Goal: Task Accomplishment & Management: Complete application form

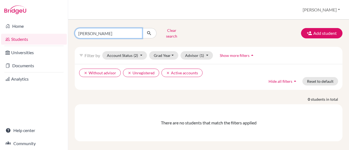
click at [137, 31] on input "[PERSON_NAME]" at bounding box center [109, 33] width 68 height 10
type input "Kozłowska"
click button "submit" at bounding box center [149, 33] width 14 height 10
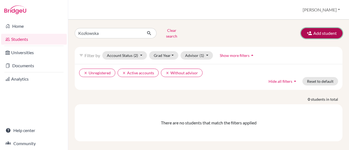
click at [319, 30] on button "Add student" at bounding box center [321, 33] width 41 height 10
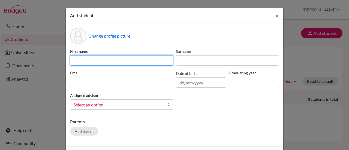
click at [76, 63] on input at bounding box center [121, 60] width 103 height 10
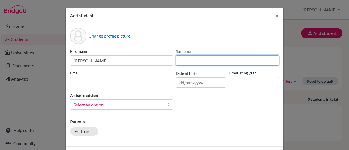
click at [196, 62] on input at bounding box center [227, 60] width 103 height 10
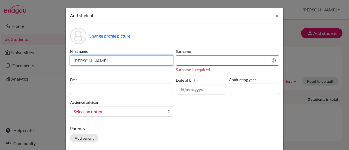
click at [114, 59] on input "Natalia" at bounding box center [121, 60] width 103 height 10
type input "Natalia Anna"
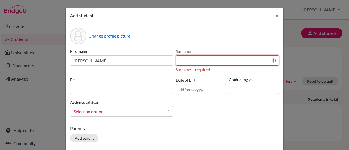
click at [189, 62] on input at bounding box center [227, 60] width 103 height 10
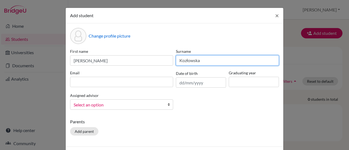
type input "Kozłowska"
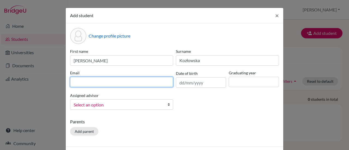
click at [130, 82] on input at bounding box center [121, 82] width 103 height 10
type input "natalia.kozlowska@interia.eu"
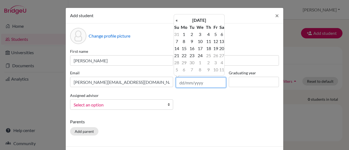
click at [181, 83] on input "text" at bounding box center [201, 82] width 50 height 10
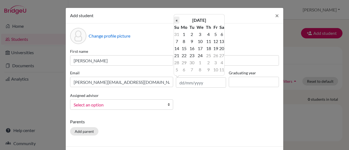
click at [177, 21] on th "«" at bounding box center [176, 20] width 5 height 7
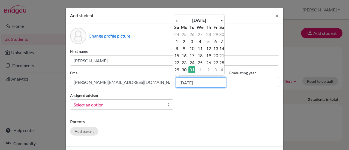
type input "31/07/2007"
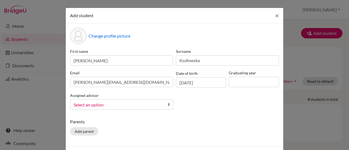
click at [191, 96] on div "First name Natalia Anna Surname Kozłowska Email natalia.kozlowska@interia.eu Da…" at bounding box center [175, 82] width 212 height 66
click at [245, 83] on input at bounding box center [254, 82] width 50 height 10
type input "2026"
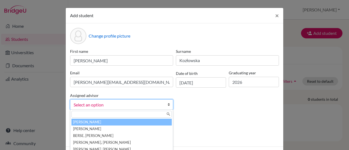
click at [167, 106] on b at bounding box center [169, 105] width 5 height 10
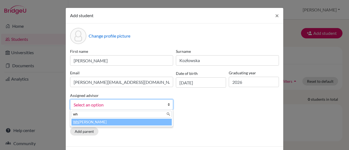
type input "wh"
click at [113, 121] on li "Wh ite, Agnieszka" at bounding box center [121, 122] width 100 height 7
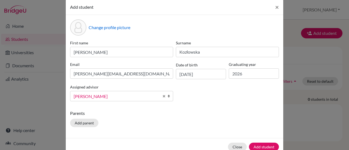
scroll to position [21, 0]
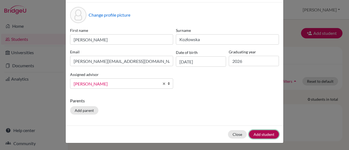
click at [266, 132] on button "Add student" at bounding box center [264, 134] width 30 height 8
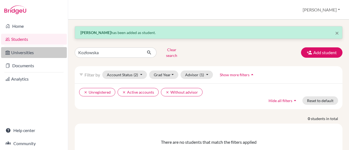
click at [16, 54] on link "Universities" at bounding box center [34, 52] width 66 height 11
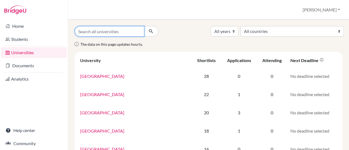
click at [123, 32] on input "Search all universities" at bounding box center [110, 31] width 70 height 10
type input "hołup"
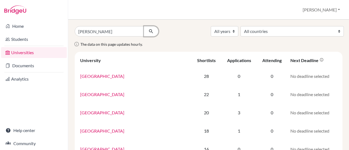
click at [149, 31] on icon "submit" at bounding box center [150, 31] width 5 height 5
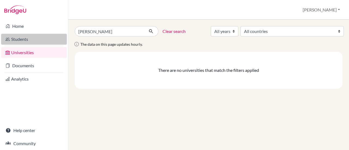
click at [15, 41] on link "Students" at bounding box center [34, 39] width 66 height 11
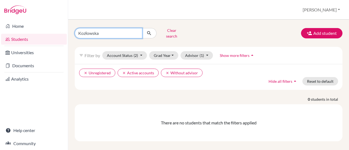
click at [136, 32] on input "Kozłowska" at bounding box center [109, 33] width 68 height 10
type input "hołup"
click button "submit" at bounding box center [149, 33] width 14 height 10
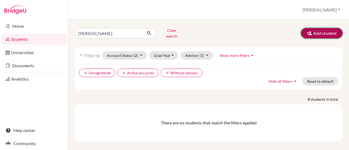
click at [318, 31] on button "Add student" at bounding box center [321, 33] width 41 height 10
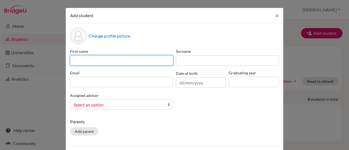
click at [90, 62] on input at bounding box center [121, 60] width 103 height 10
type input "Julia"
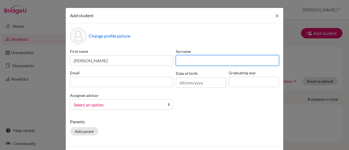
click at [178, 62] on input at bounding box center [227, 60] width 103 height 10
type input "Hołup"
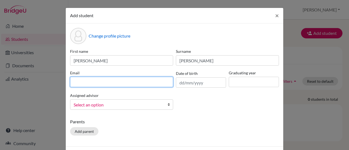
click at [92, 82] on input at bounding box center [121, 82] width 103 height 10
type input "holup.julia@gmail.com"
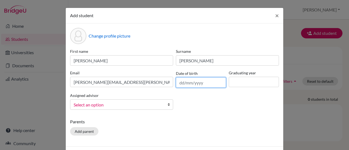
click at [179, 84] on input "text" at bounding box center [201, 82] width 50 height 10
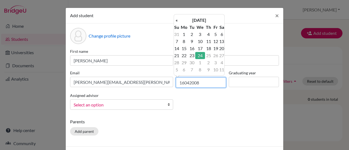
click at [182, 83] on input "16042008" at bounding box center [201, 82] width 50 height 10
click at [190, 82] on input "16/042008" at bounding box center [201, 82] width 50 height 10
type input "16/04/2008"
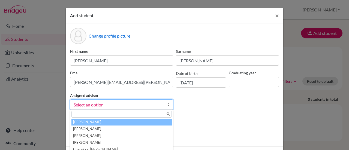
click at [153, 105] on span "Select an option" at bounding box center [118, 104] width 89 height 7
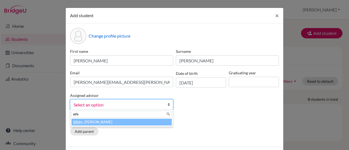
type input "whi"
click at [131, 121] on li "Whi te, Agnieszka" at bounding box center [121, 122] width 100 height 7
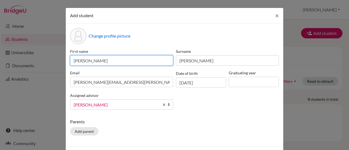
click at [95, 61] on input "Julia" at bounding box center [121, 60] width 103 height 10
type input "Julia Magdalena"
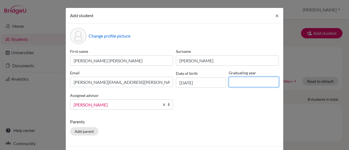
click at [236, 80] on input at bounding box center [254, 82] width 50 height 10
type input "2026"
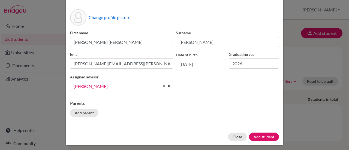
scroll to position [21, 0]
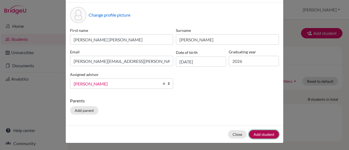
click at [268, 134] on button "Add student" at bounding box center [264, 134] width 30 height 8
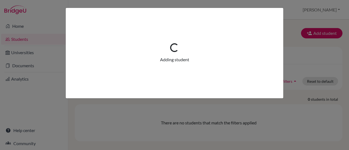
scroll to position [0, 0]
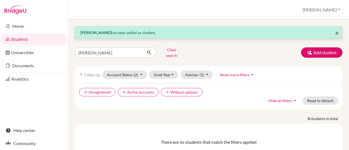
click at [335, 33] on span "×" at bounding box center [337, 33] width 4 height 8
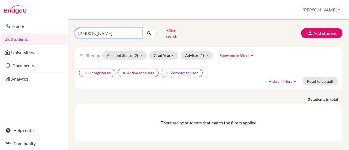
click at [116, 33] on input "[PERSON_NAME]" at bounding box center [109, 33] width 68 height 10
type input "h"
type input "danieluk"
click at [149, 31] on icon "submit" at bounding box center [148, 33] width 5 height 5
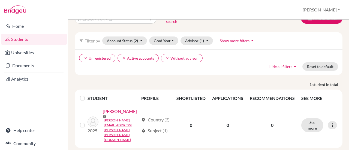
scroll to position [17, 0]
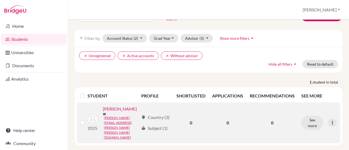
click at [103, 112] on link "Danieluk, Anna" at bounding box center [120, 109] width 34 height 7
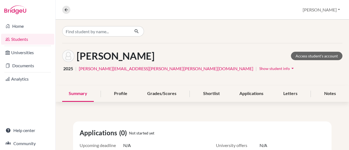
click at [290, 68] on icon "arrow_drop_down" at bounding box center [292, 68] width 5 height 5
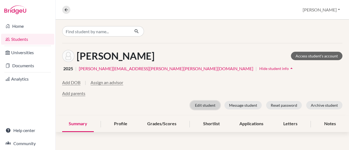
drag, startPoint x: 348, startPoint y: 50, endPoint x: 201, endPoint y: 106, distance: 158.1
click at [201, 106] on button "Edit student" at bounding box center [205, 105] width 30 height 8
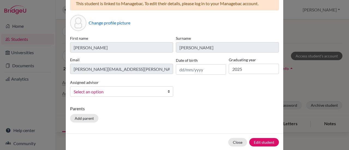
scroll to position [31, 0]
click at [256, 143] on button "Edit student" at bounding box center [264, 142] width 30 height 8
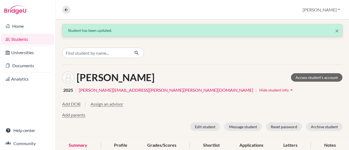
drag, startPoint x: 348, startPoint y: 35, endPoint x: 153, endPoint y: 82, distance: 200.5
click at [153, 82] on div "Danieluk, Anna Access student's account" at bounding box center [202, 77] width 280 height 12
click at [259, 88] on span "Hide student info" at bounding box center [273, 90] width 29 height 5
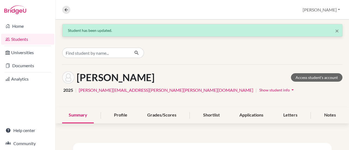
click at [290, 91] on icon "arrow_drop_down" at bounding box center [292, 89] width 5 height 5
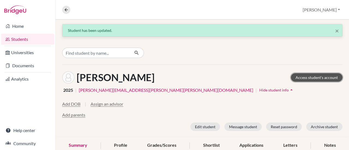
click at [297, 76] on link "Access student's account" at bounding box center [317, 77] width 52 height 8
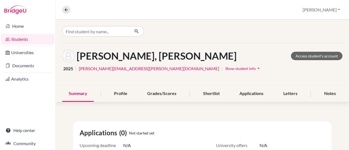
click at [256, 68] on icon "arrow_drop_down" at bounding box center [258, 68] width 5 height 5
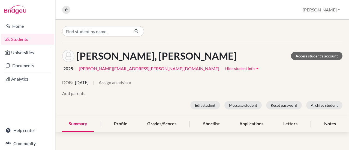
click at [93, 70] on link "[PERSON_NAME][EMAIL_ADDRESS][PERSON_NAME][DOMAIN_NAME]" at bounding box center [149, 68] width 140 height 7
click at [64, 70] on span "2025" at bounding box center [68, 68] width 10 height 7
click at [85, 54] on h1 "[PERSON_NAME], [PERSON_NAME]" at bounding box center [157, 56] width 160 height 12
drag, startPoint x: 346, startPoint y: 48, endPoint x: 237, endPoint y: 60, distance: 110.0
click at [237, 60] on div "[PERSON_NAME], [PERSON_NAME] Access student's account" at bounding box center [202, 56] width 280 height 12
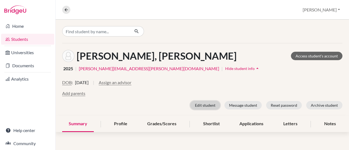
click at [207, 107] on button "Edit student" at bounding box center [205, 105] width 30 height 8
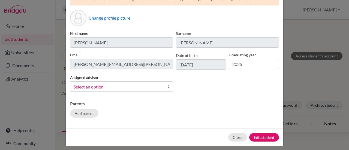
scroll to position [39, 0]
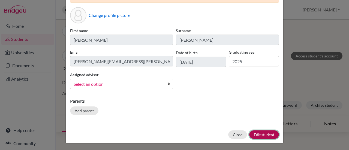
click at [267, 132] on button "Edit student" at bounding box center [264, 135] width 30 height 8
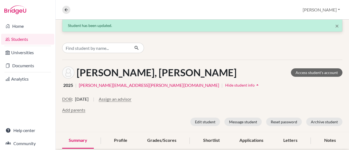
scroll to position [0, 0]
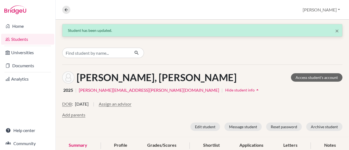
click at [19, 41] on link "Students" at bounding box center [27, 39] width 53 height 11
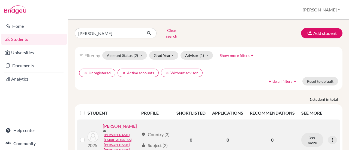
click at [333, 137] on div "See more Edit student Send Message Reset Password" at bounding box center [319, 140] width 36 height 14
click at [330, 137] on icon at bounding box center [332, 139] width 5 height 5
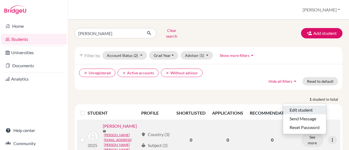
click at [304, 106] on button "Edit student" at bounding box center [304, 110] width 43 height 9
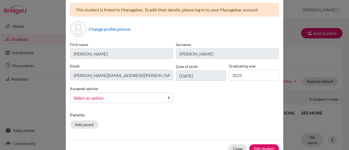
scroll to position [22, 0]
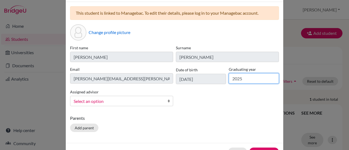
click at [240, 75] on input "2025" at bounding box center [254, 78] width 50 height 10
type input "2026"
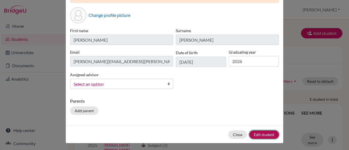
click at [266, 134] on button "Edit student" at bounding box center [264, 135] width 30 height 8
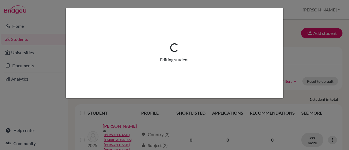
scroll to position [0, 0]
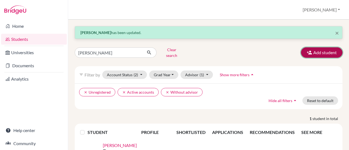
click at [318, 49] on button "Add student" at bounding box center [321, 52] width 41 height 10
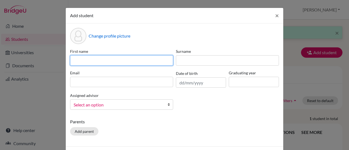
click at [89, 61] on input at bounding box center [121, 60] width 103 height 10
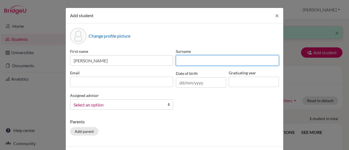
click at [189, 62] on input at bounding box center [227, 60] width 103 height 10
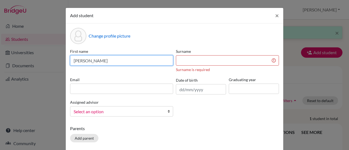
click at [103, 64] on input "[PERSON_NAME]" at bounding box center [121, 60] width 103 height 10
type input "D"
type input "[PERSON_NAME] [PERSON_NAME]"
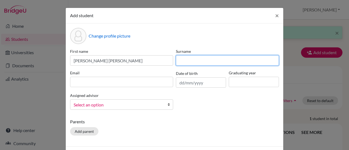
click at [190, 62] on input at bounding box center [227, 60] width 103 height 10
type input "[PERSON_NAME]"
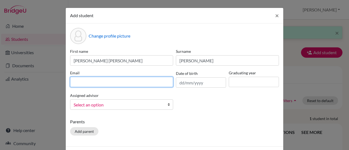
click at [84, 82] on input at bounding box center [121, 82] width 103 height 10
type input "[PERSON_NAME][EMAIL_ADDRESS][PERSON_NAME][PERSON_NAME][DOMAIN_NAME]"
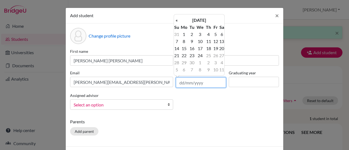
click at [176, 85] on input "text" at bounding box center [201, 82] width 50 height 10
type input "[DATE]"
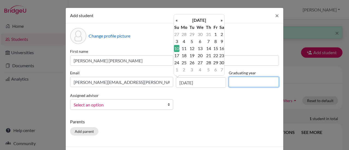
click at [234, 78] on input at bounding box center [254, 82] width 50 height 10
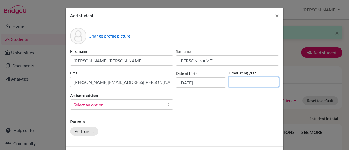
type input "2026"
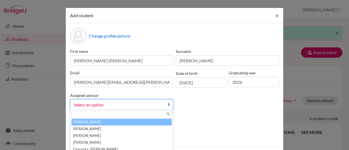
click at [168, 104] on b at bounding box center [169, 105] width 5 height 10
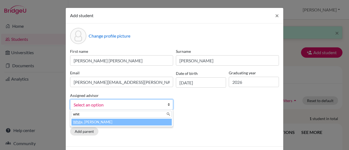
type input "whit"
click at [127, 121] on li "Whit e, [PERSON_NAME]" at bounding box center [121, 122] width 100 height 7
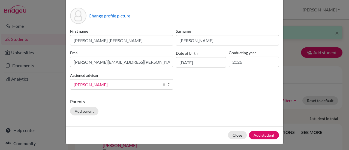
scroll to position [21, 0]
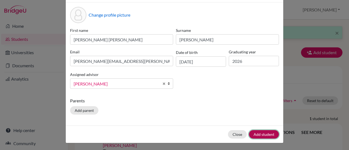
click at [264, 134] on button "Add student" at bounding box center [264, 134] width 30 height 8
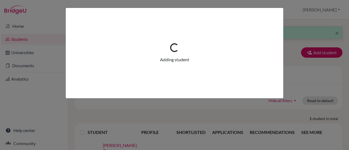
scroll to position [0, 0]
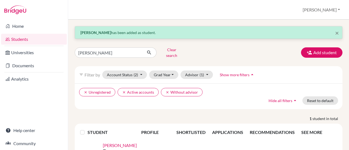
click at [113, 43] on div "× [PERSON_NAME] has been added as student. [PERSON_NAME] search Add student fil…" at bounding box center [209, 104] width 268 height 156
click at [108, 50] on input "[PERSON_NAME]" at bounding box center [109, 52] width 68 height 10
